Goal: Task Accomplishment & Management: Complete application form

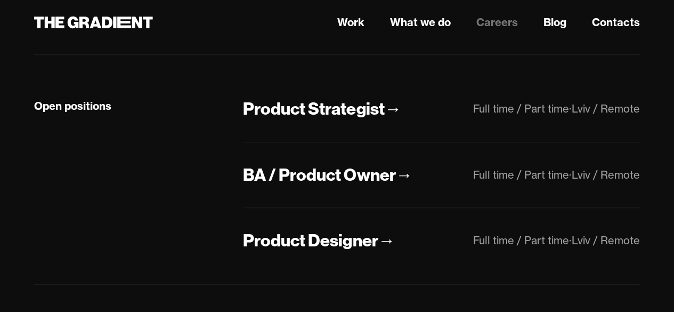
scroll to position [320, 0]
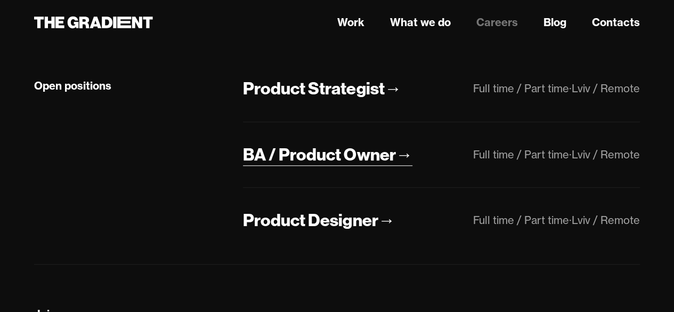
click at [306, 154] on div "BA / Product Owner" at bounding box center [319, 154] width 152 height 22
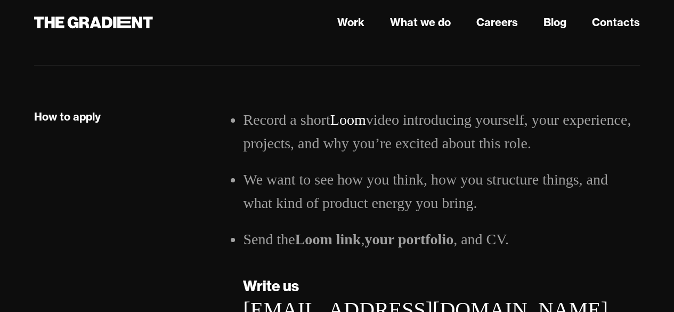
scroll to position [1971, 0]
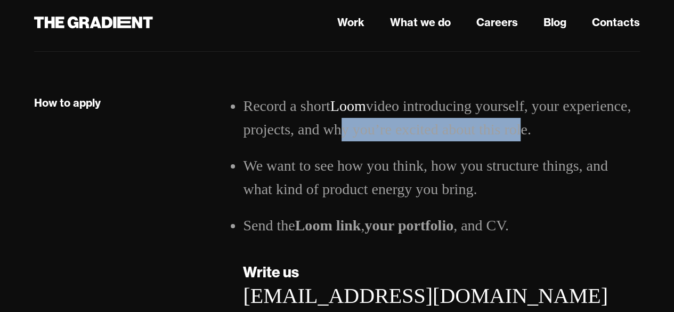
drag, startPoint x: 335, startPoint y: 133, endPoint x: 516, endPoint y: 135, distance: 180.6
click at [516, 135] on li "Record a short Loom video introducing yourself, your experience, projects, and …" at bounding box center [441, 117] width 397 height 47
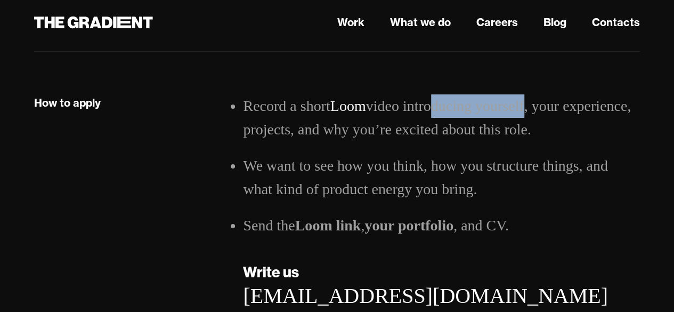
drag, startPoint x: 428, startPoint y: 104, endPoint x: 527, endPoint y: 109, distance: 99.2
click at [527, 109] on li "Record a short Loom video introducing yourself, your experience, projects, and …" at bounding box center [441, 117] width 397 height 47
